Goal: Task Accomplishment & Management: Manage account settings

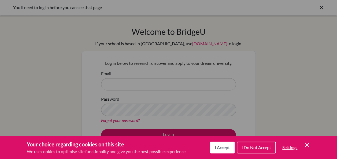
click at [306, 144] on icon "Save and close" at bounding box center [307, 145] width 4 height 4
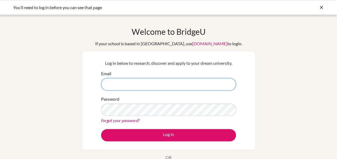
click at [114, 83] on input "Email" at bounding box center [168, 84] width 135 height 12
type input "[EMAIL_ADDRESS][DOMAIN_NAME]"
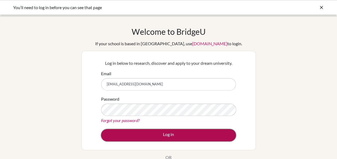
click at [164, 134] on button "Log in" at bounding box center [168, 135] width 135 height 12
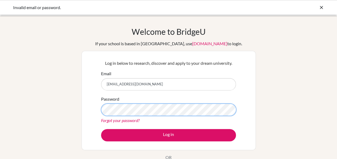
click at [101, 129] on button "Log in" at bounding box center [168, 135] width 135 height 12
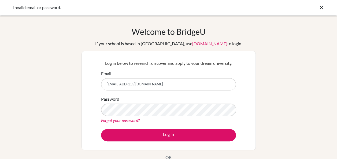
click at [119, 120] on link "Forgot your password?" at bounding box center [120, 120] width 39 height 5
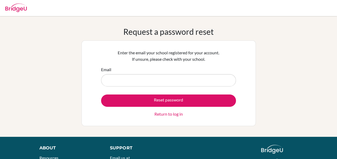
click at [114, 79] on input "Email" at bounding box center [168, 80] width 135 height 12
type input "[EMAIL_ADDRESS][DOMAIN_NAME]"
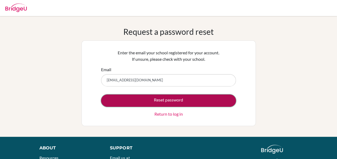
click at [165, 101] on button "Reset password" at bounding box center [168, 101] width 135 height 12
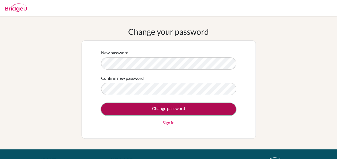
click at [179, 108] on input "Change password" at bounding box center [168, 109] width 135 height 12
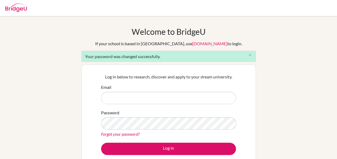
click at [111, 95] on input "Email" at bounding box center [168, 98] width 135 height 12
type input "[EMAIL_ADDRESS][DOMAIN_NAME]"
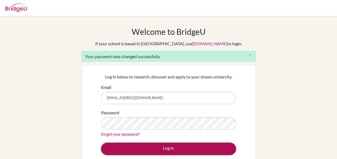
click at [166, 148] on button "Log in" at bounding box center [168, 149] width 135 height 12
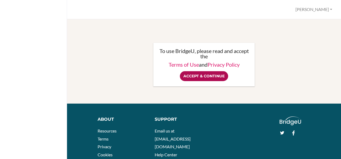
click at [207, 75] on input "Accept & Continue" at bounding box center [204, 76] width 48 height 10
